Goal: Find specific page/section: Find specific page/section

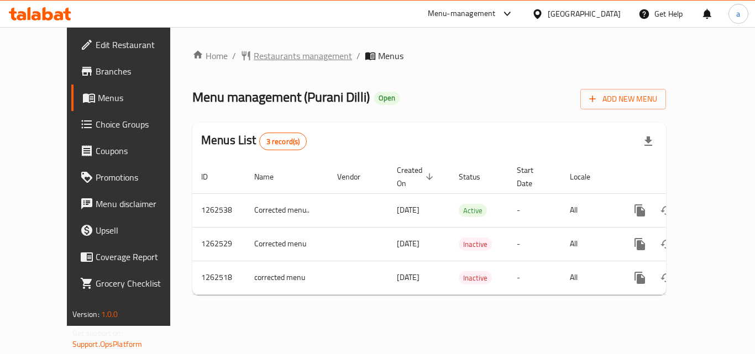
click at [263, 51] on span "Restaurants management" at bounding box center [303, 55] width 98 height 13
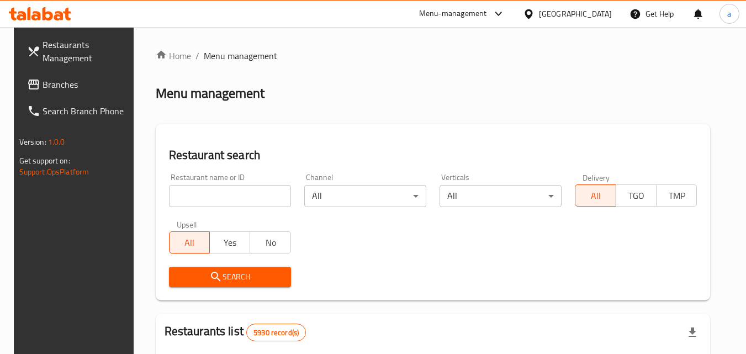
click at [218, 192] on input "search" at bounding box center [230, 196] width 122 height 22
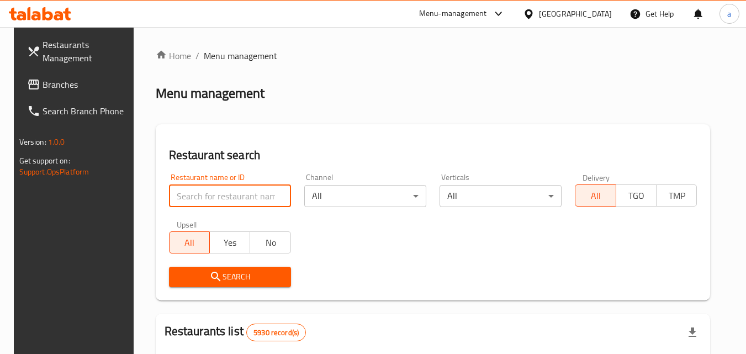
paste input "685561"
type input "685561"
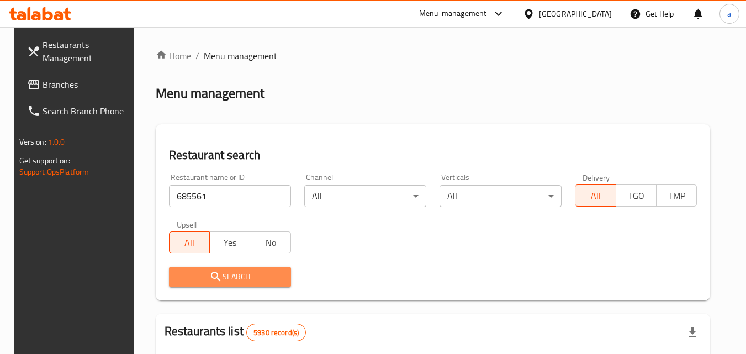
click at [228, 282] on span "Search" at bounding box center [230, 277] width 104 height 14
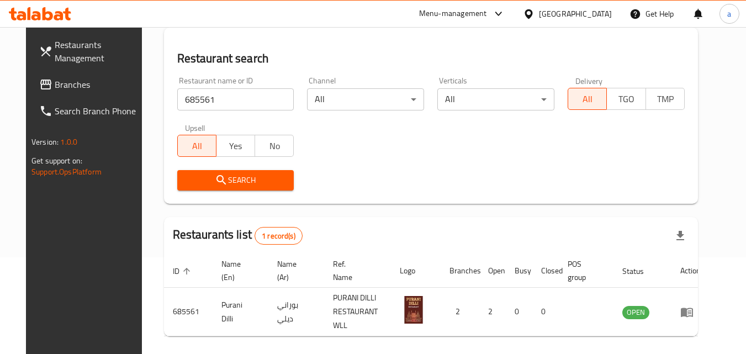
scroll to position [129, 0]
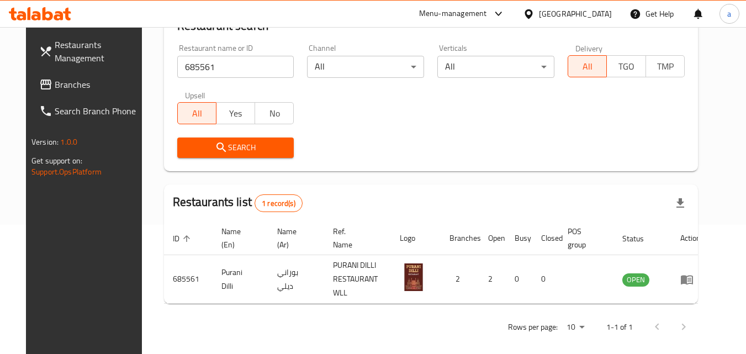
click at [589, 16] on div "[GEOGRAPHIC_DATA]" at bounding box center [575, 14] width 73 height 12
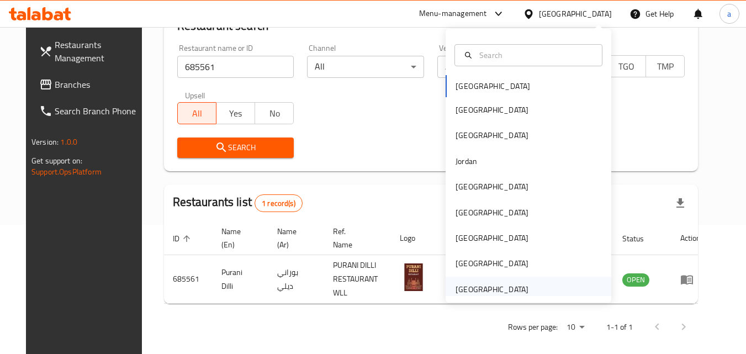
click at [534, 293] on div "[GEOGRAPHIC_DATA]" at bounding box center [529, 289] width 166 height 25
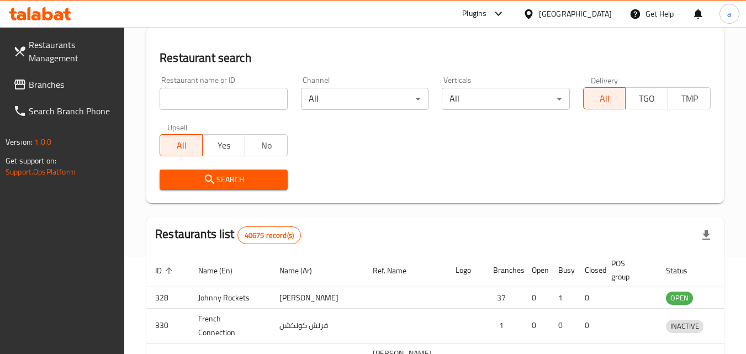
scroll to position [129, 0]
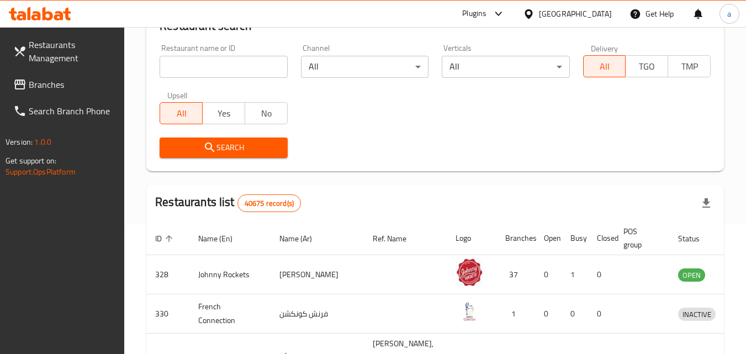
click at [35, 78] on span "Branches" at bounding box center [72, 84] width 87 height 13
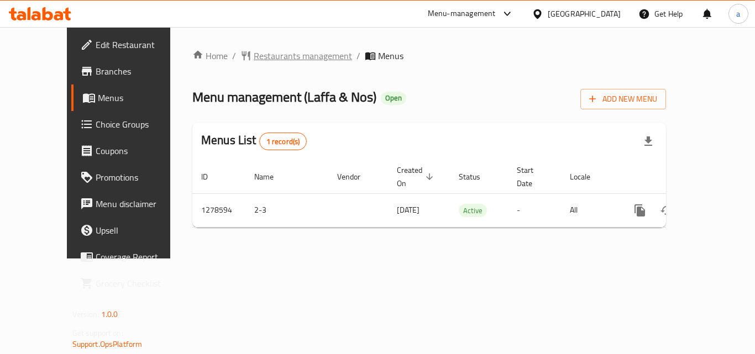
click at [271, 55] on span "Restaurants management" at bounding box center [303, 55] width 98 height 13
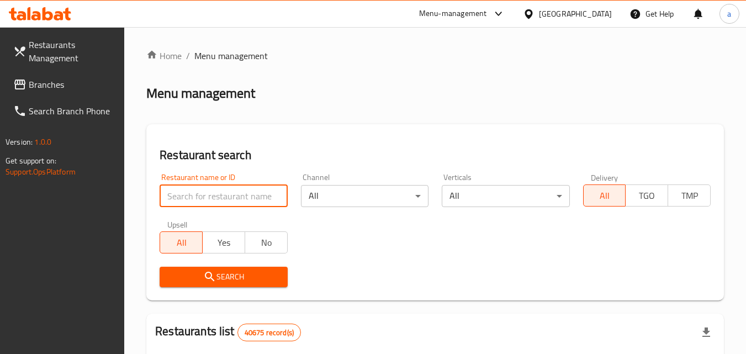
click at [220, 201] on input "search" at bounding box center [224, 196] width 128 height 22
paste input "692954"
type input "692954"
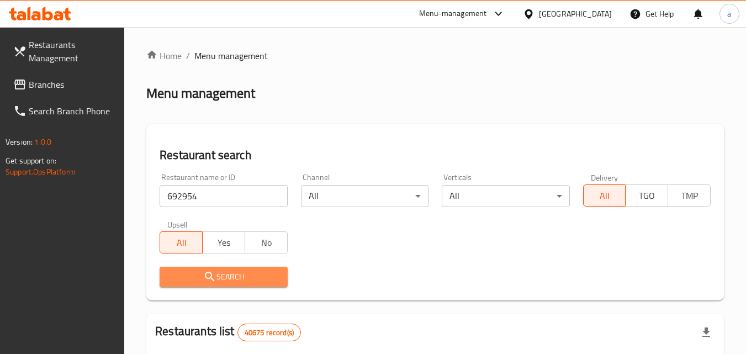
click at [225, 275] on span "Search" at bounding box center [224, 277] width 110 height 14
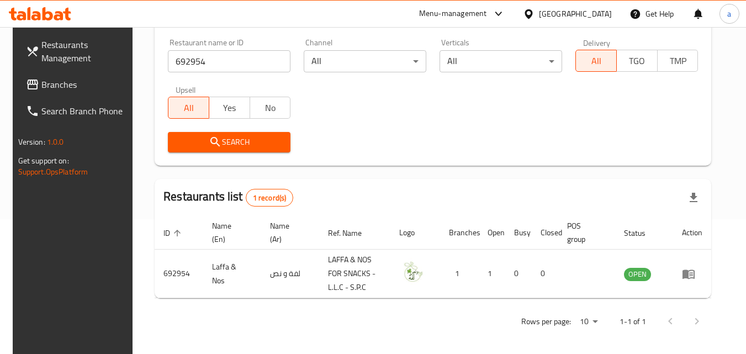
scroll to position [139, 0]
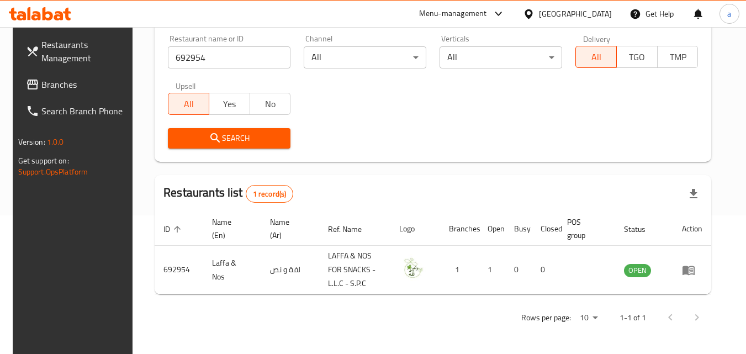
click at [560, 14] on div "[GEOGRAPHIC_DATA]" at bounding box center [575, 14] width 73 height 12
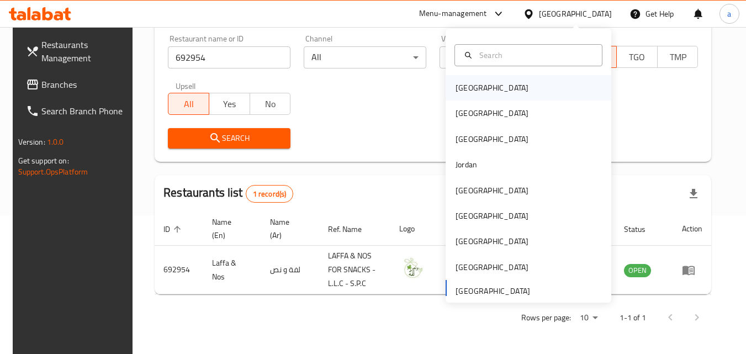
click at [544, 88] on div "[GEOGRAPHIC_DATA]" at bounding box center [529, 87] width 166 height 25
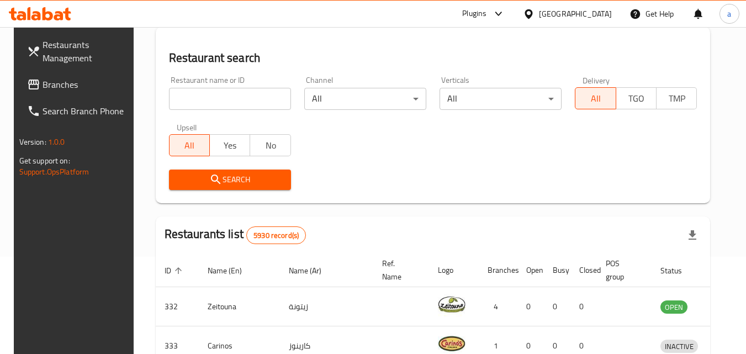
scroll to position [139, 0]
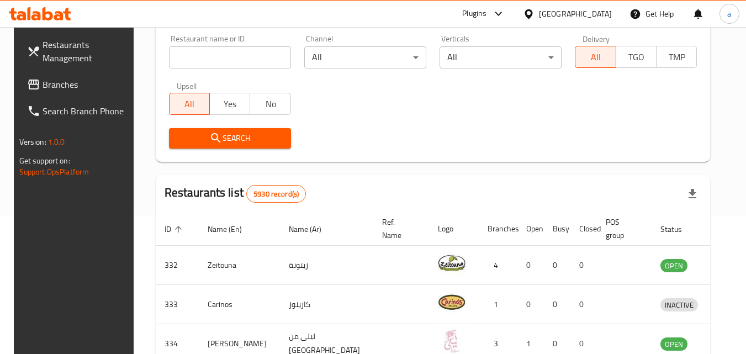
click at [77, 84] on span "Branches" at bounding box center [86, 84] width 87 height 13
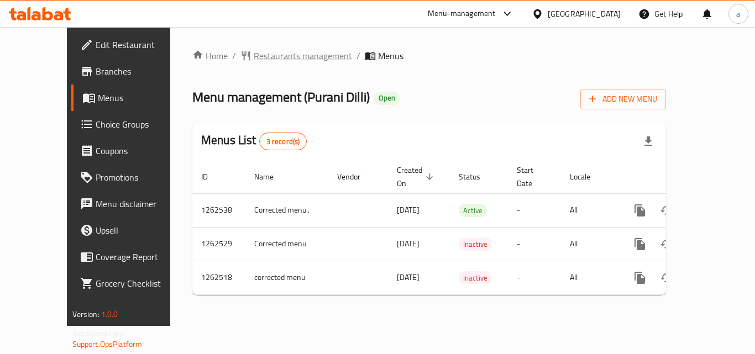
click at [267, 59] on span "Restaurants management" at bounding box center [303, 55] width 98 height 13
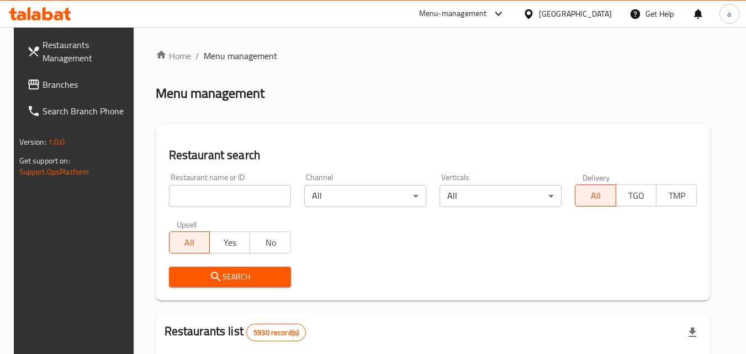
click at [249, 192] on input "search" at bounding box center [230, 196] width 122 height 22
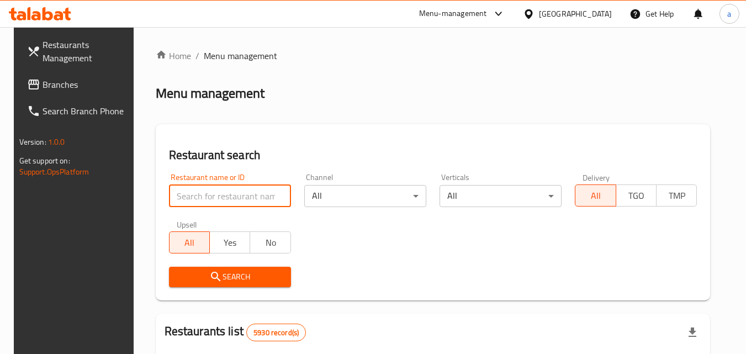
paste input "685561"
type input "685561"
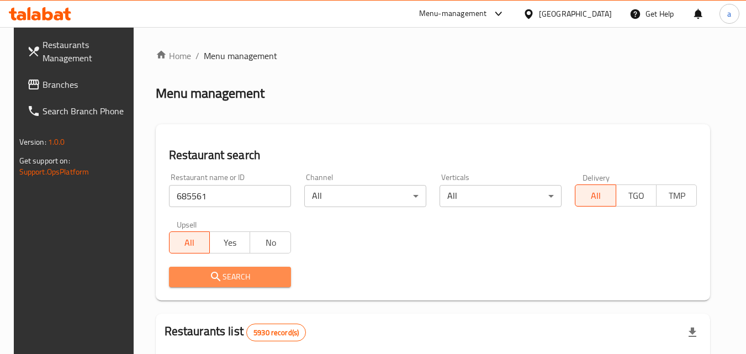
click at [264, 272] on span "Search" at bounding box center [230, 277] width 104 height 14
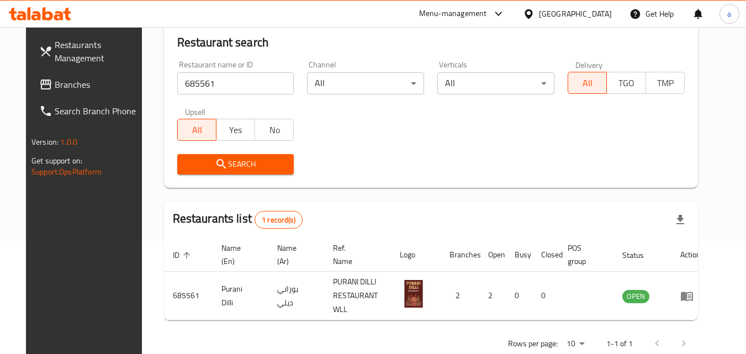
scroll to position [113, 0]
click at [611, 10] on div "[GEOGRAPHIC_DATA]" at bounding box center [575, 14] width 73 height 12
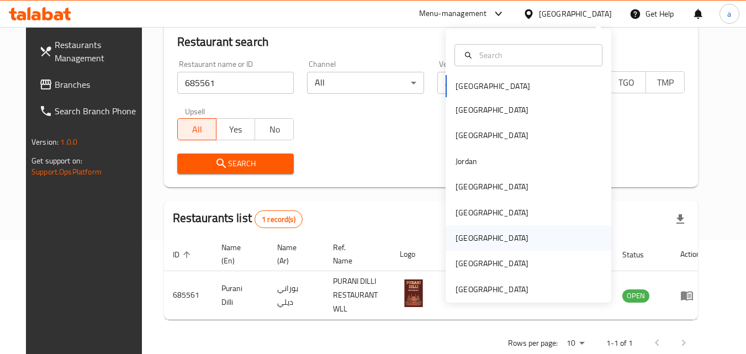
click at [539, 240] on div "[GEOGRAPHIC_DATA]" at bounding box center [529, 237] width 166 height 25
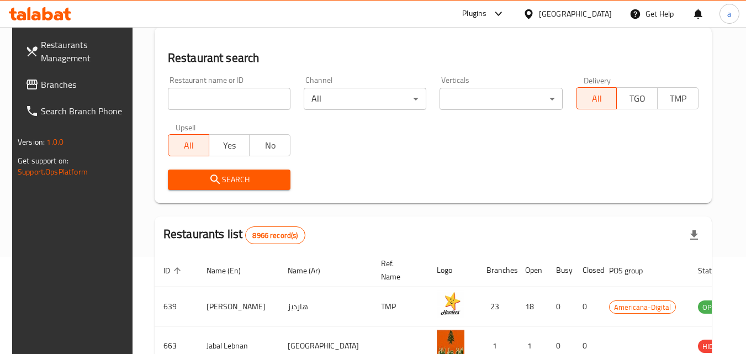
scroll to position [113, 0]
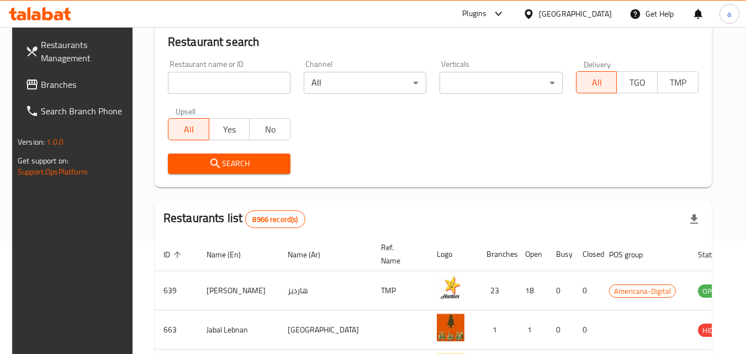
click at [49, 84] on span "Branches" at bounding box center [84, 84] width 87 height 13
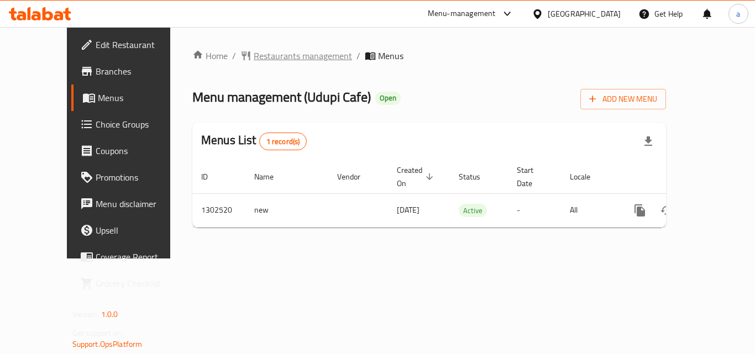
click at [261, 57] on span "Restaurants management" at bounding box center [303, 55] width 98 height 13
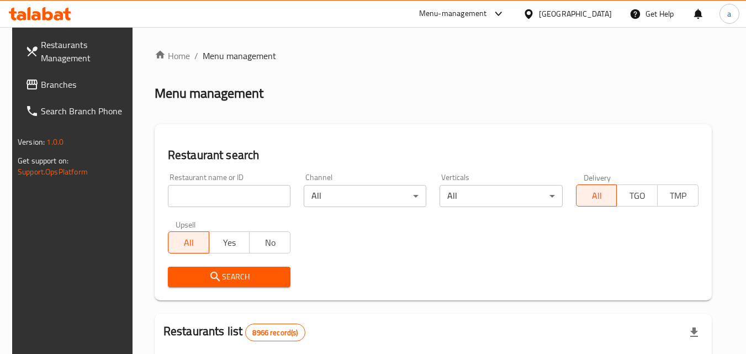
click at [235, 197] on input "search" at bounding box center [229, 196] width 123 height 22
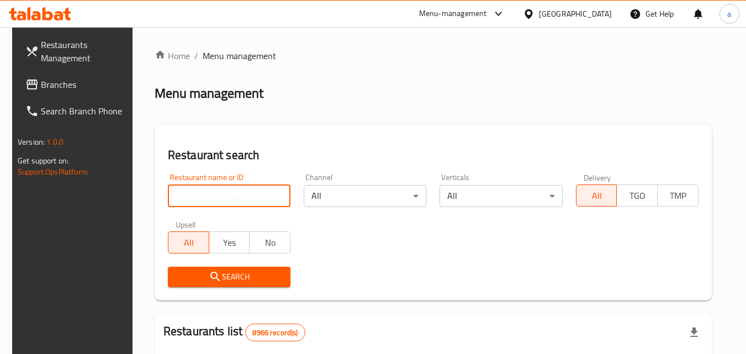
paste input "702447"
type input "702447"
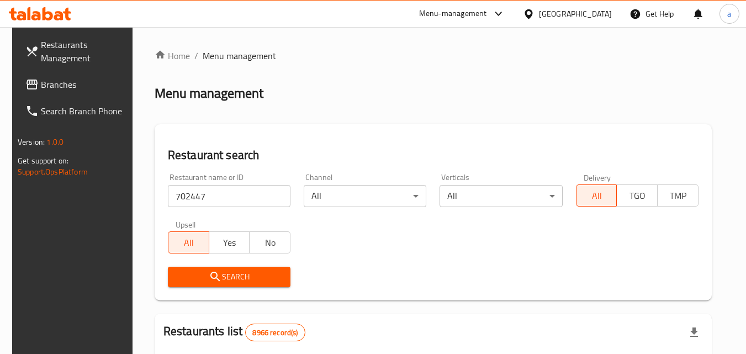
click at [264, 269] on button "Search" at bounding box center [229, 277] width 123 height 20
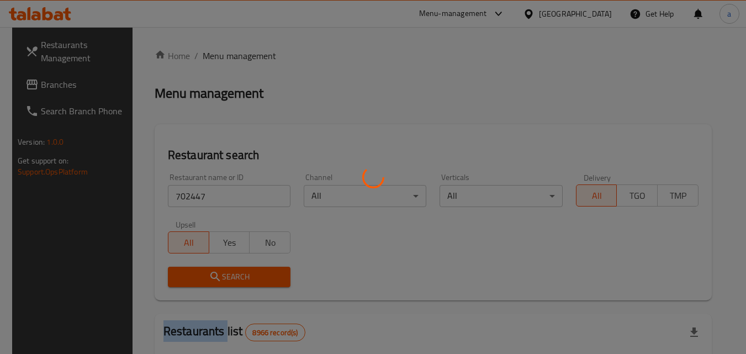
click at [264, 269] on div at bounding box center [373, 177] width 746 height 354
click at [645, 110] on div at bounding box center [373, 177] width 746 height 354
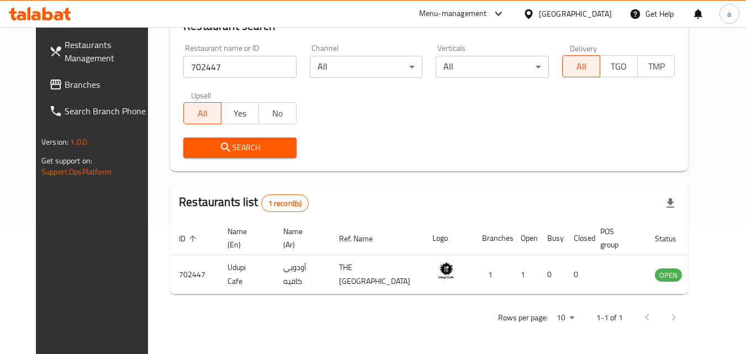
scroll to position [139, 0]
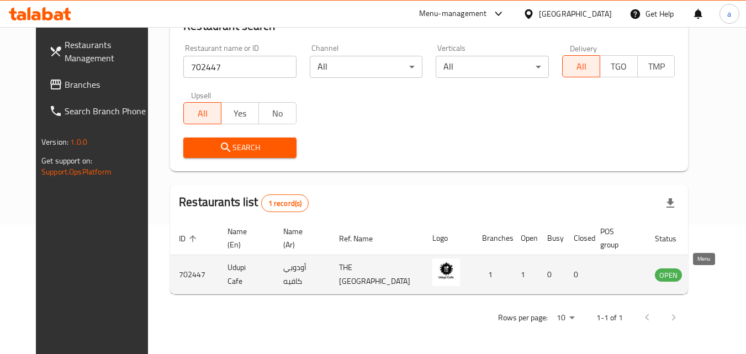
click at [713, 268] on link "enhanced table" at bounding box center [723, 274] width 20 height 13
